Goal: Task Accomplishment & Management: Use online tool/utility

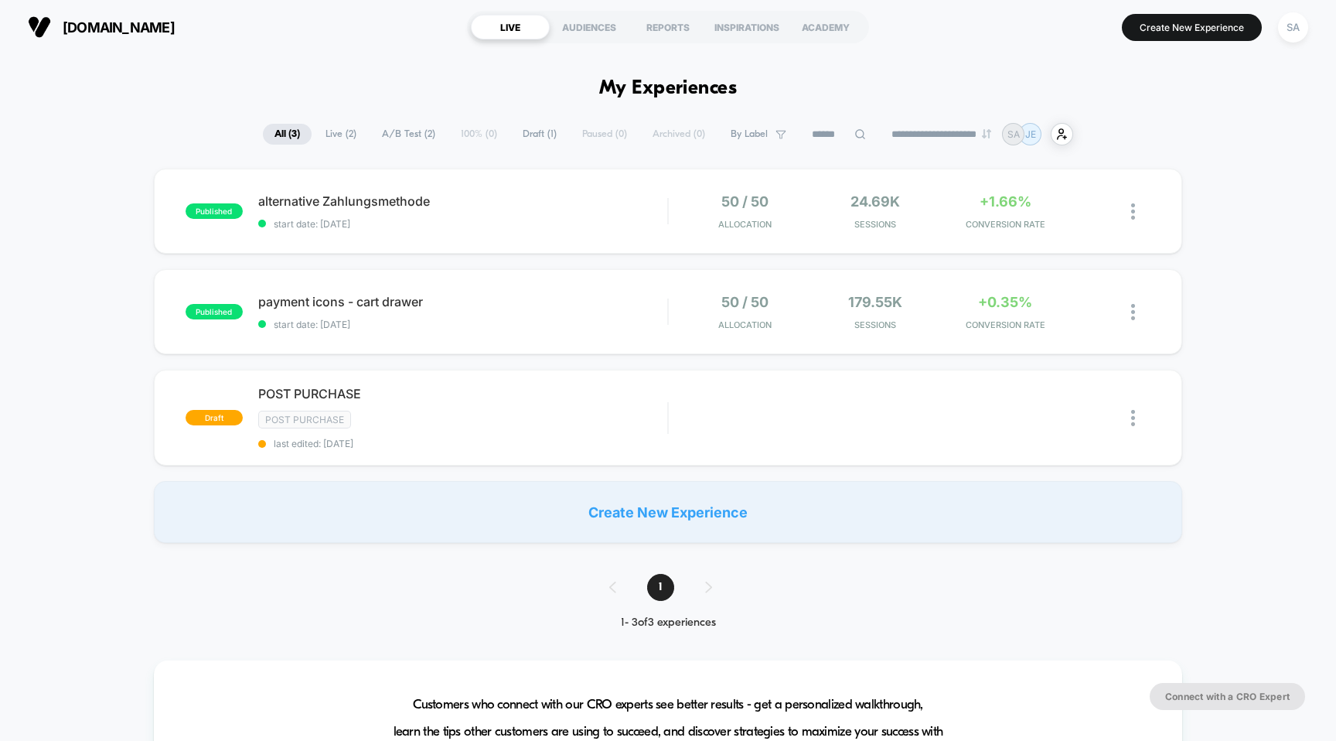
click at [126, 22] on span "[DOMAIN_NAME]" at bounding box center [119, 27] width 112 height 16
click at [385, 207] on span "alternative Zahlungsmethode Click to edit experience details" at bounding box center [463, 200] width 410 height 15
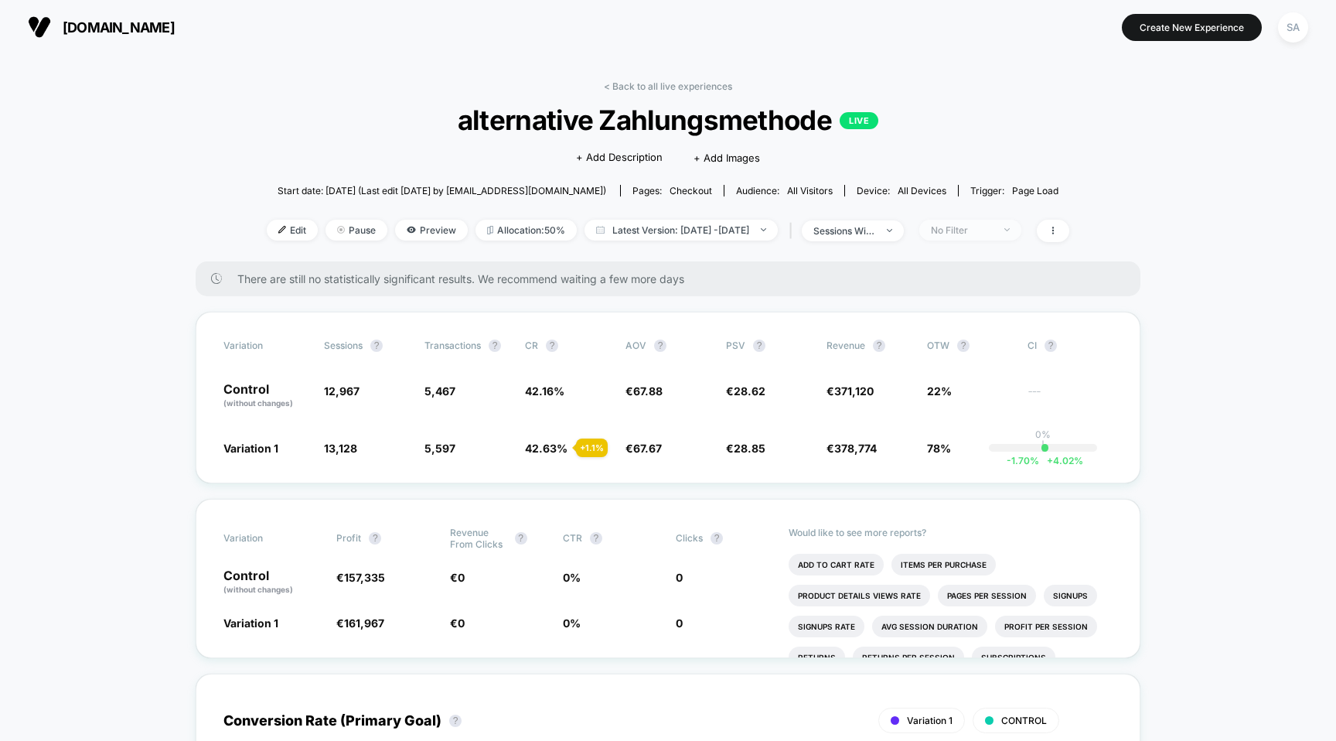
click at [1021, 235] on span "No Filter" at bounding box center [970, 230] width 102 height 21
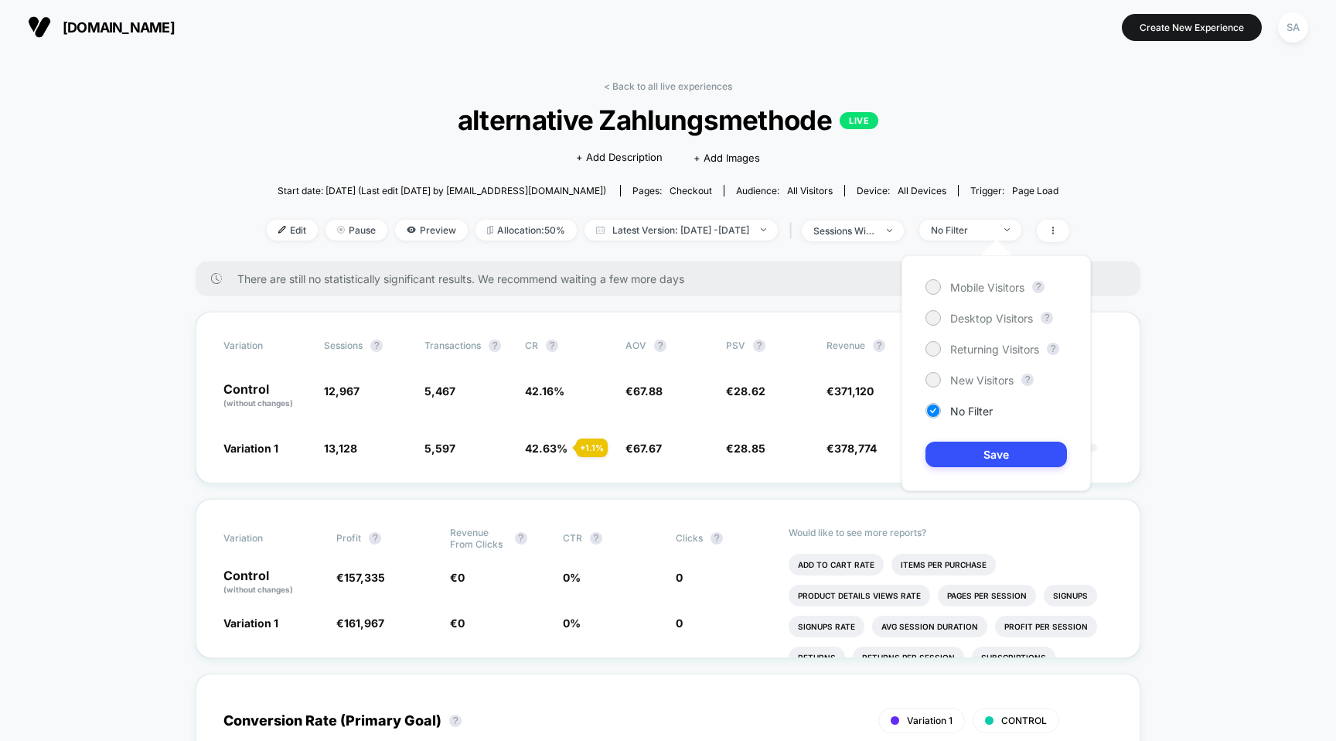
click at [985, 299] on div "Mobile Visitors ? Desktop Visitors ? Returning Visitors ? New Visitors ? No Fil…" at bounding box center [995, 373] width 189 height 236
click at [985, 294] on div "Mobile Visitors" at bounding box center [974, 286] width 99 height 15
click at [991, 450] on button "Save" at bounding box center [995, 454] width 141 height 26
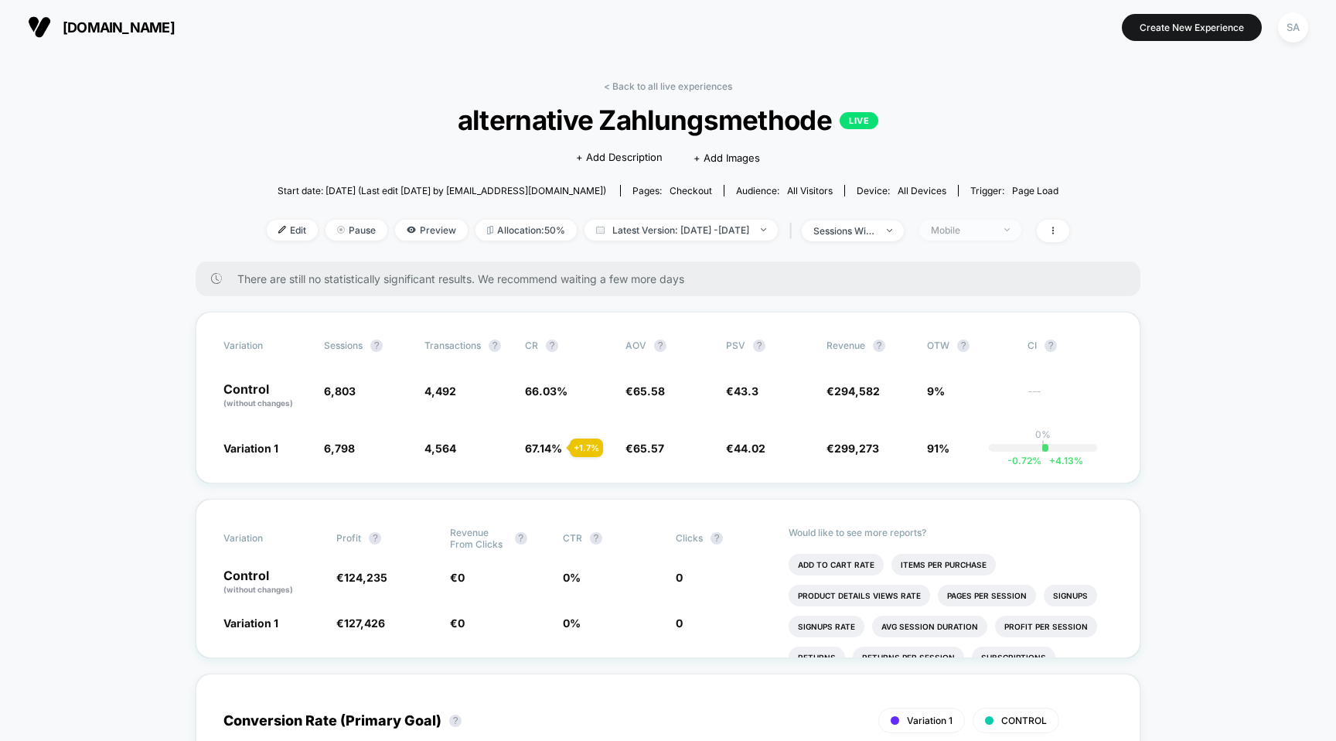
click at [1009, 223] on span "Mobile" at bounding box center [970, 230] width 102 height 21
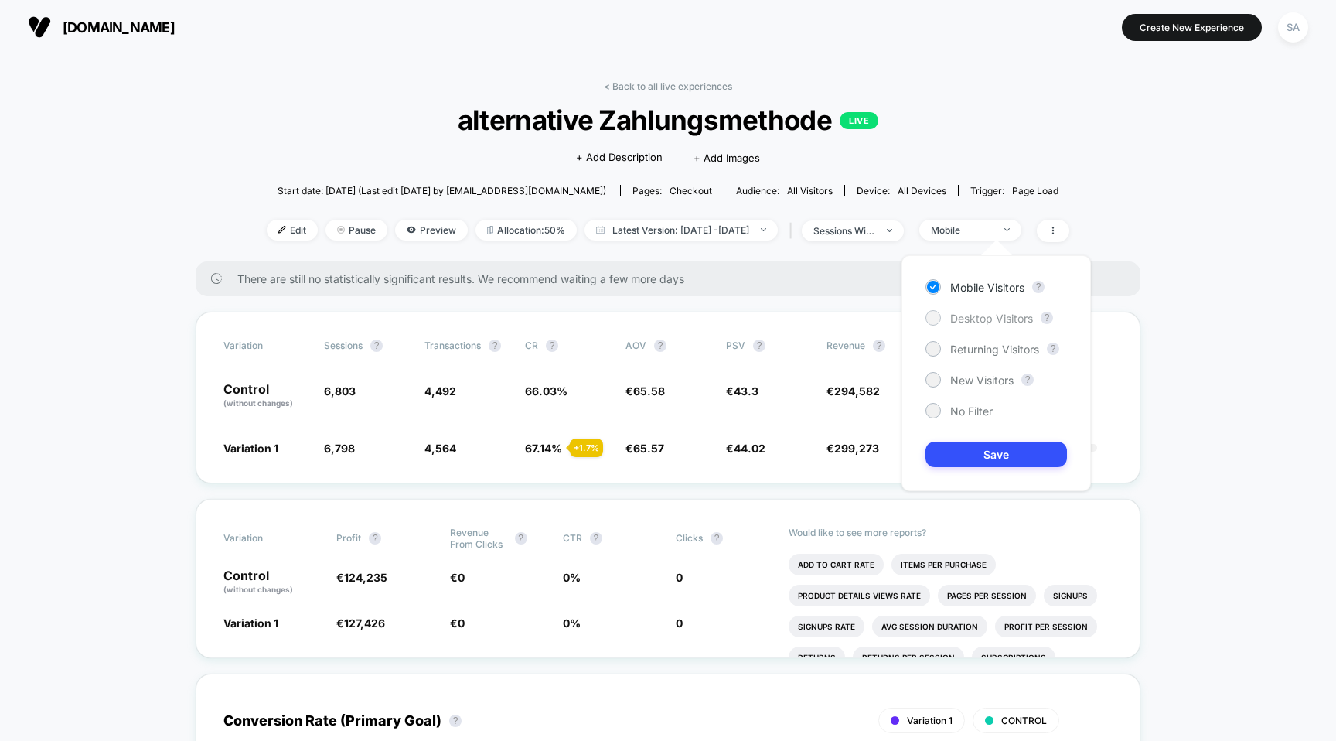
click at [990, 315] on span "Desktop Visitors" at bounding box center [991, 318] width 83 height 13
click at [992, 461] on button "Save" at bounding box center [995, 454] width 141 height 26
